Goal: Navigation & Orientation: Understand site structure

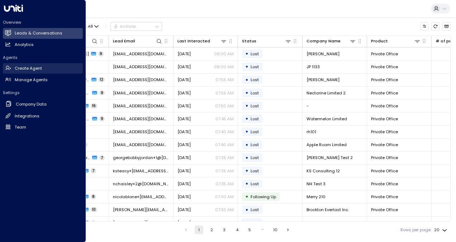
click at [27, 69] on h2 "Create Agent" at bounding box center [28, 68] width 27 height 6
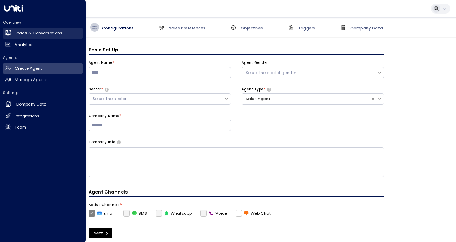
scroll to position [9, 0]
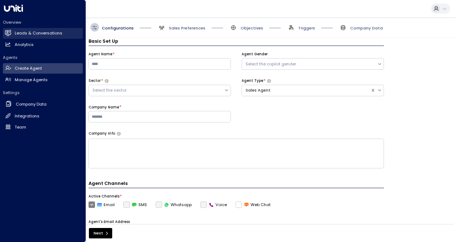
click at [30, 37] on link "Leads & Conversations Leads & Conversations" at bounding box center [43, 33] width 80 height 11
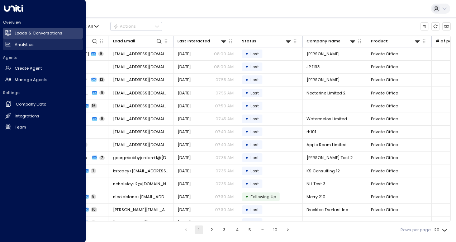
click at [31, 46] on h2 "Analytics" at bounding box center [24, 45] width 19 height 6
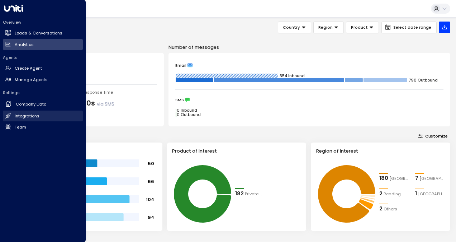
click at [18, 116] on h2 "Integrations" at bounding box center [27, 116] width 25 height 6
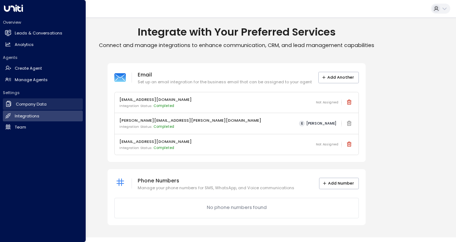
click at [21, 103] on h2 "Company Data" at bounding box center [31, 104] width 31 height 6
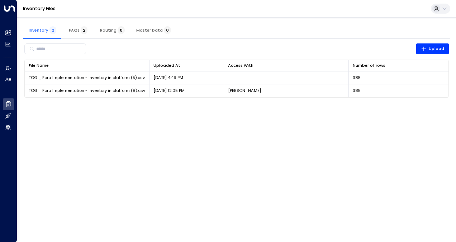
click at [272, 105] on html "Overview Leads & Conversations Leads & Conversations Analytics Analytics Agents…" at bounding box center [228, 52] width 456 height 105
